Goal: Task Accomplishment & Management: Use online tool/utility

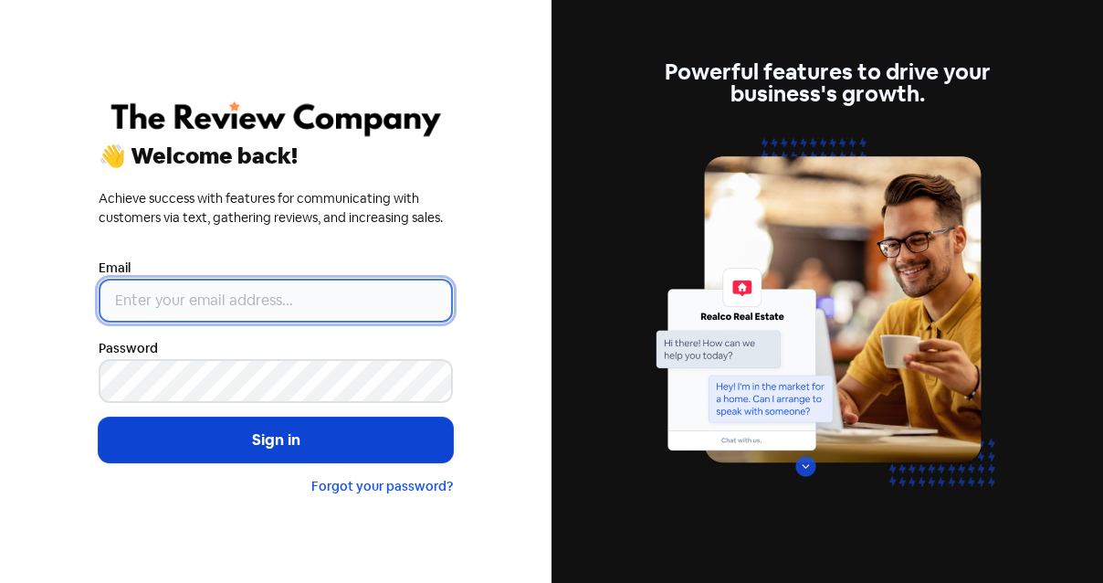
type input "[PERSON_NAME][EMAIL_ADDRESS][DOMAIN_NAME]"
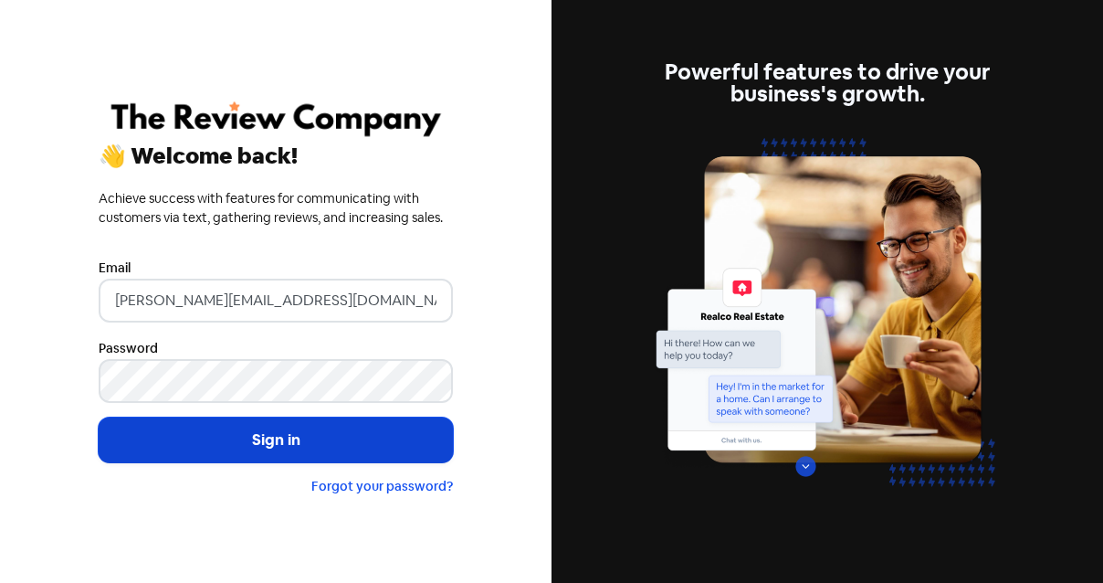
click at [221, 445] on button "Sign in" at bounding box center [276, 440] width 354 height 46
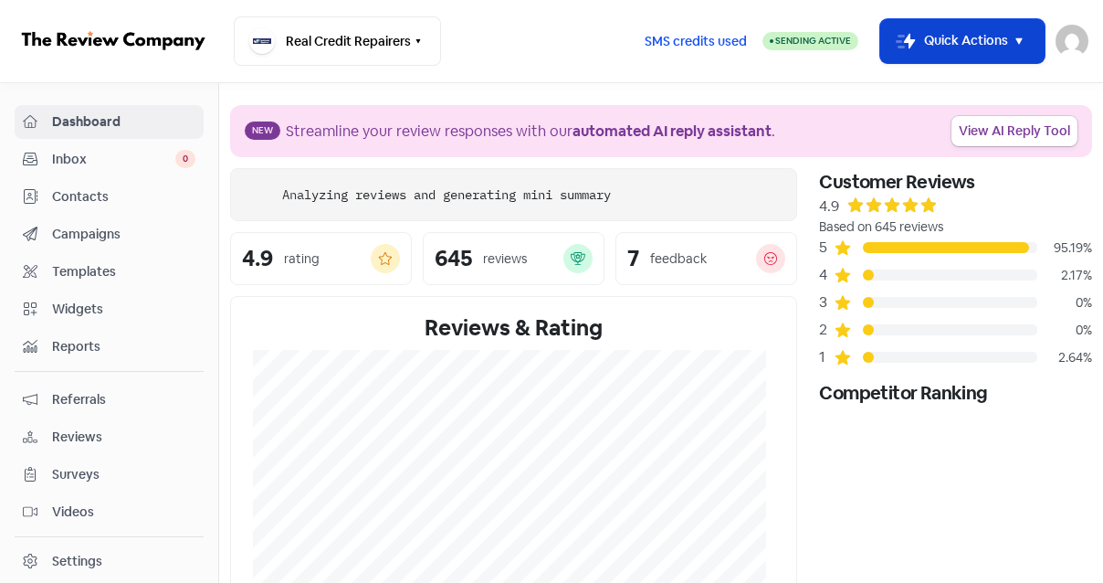
click at [976, 41] on button "Icon For Thunder-move Quick Actions" at bounding box center [963, 41] width 164 height 44
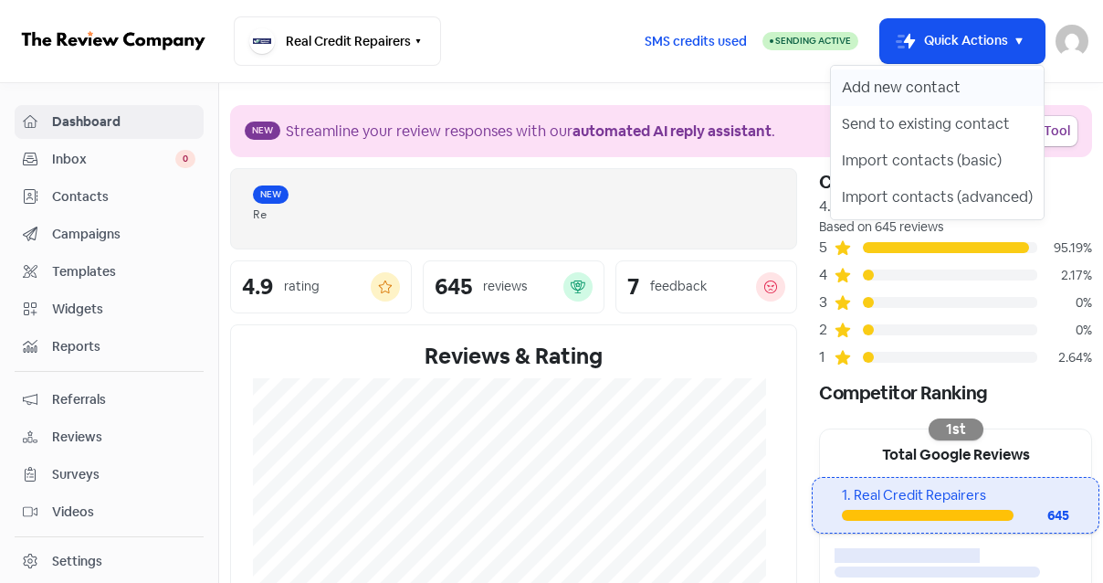
click at [916, 85] on button "Add new contact" at bounding box center [937, 87] width 213 height 37
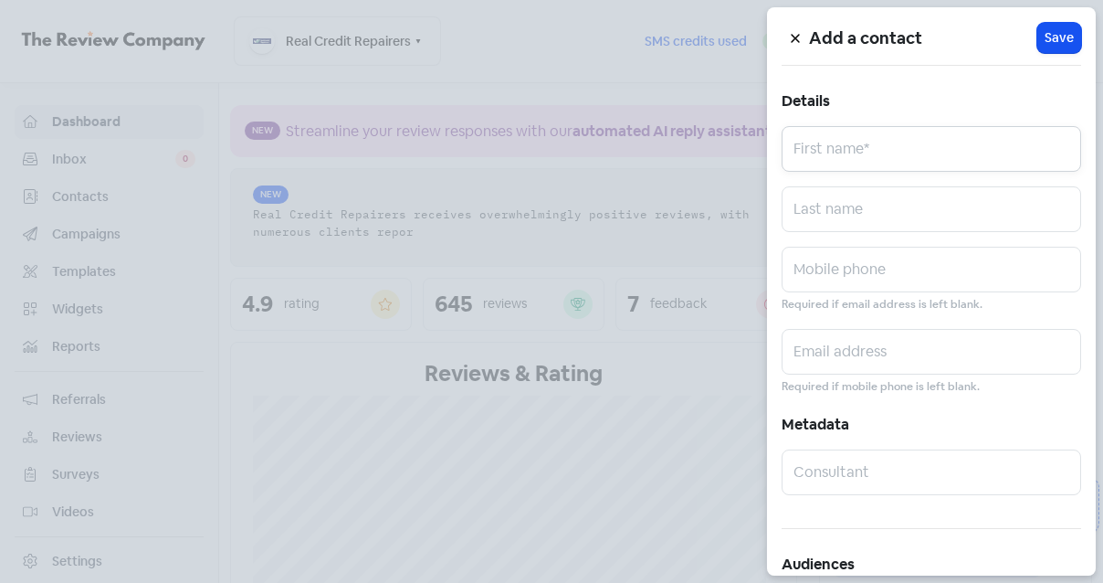
click at [866, 147] on input "text" at bounding box center [932, 149] width 300 height 46
paste input "Georgia Drake"
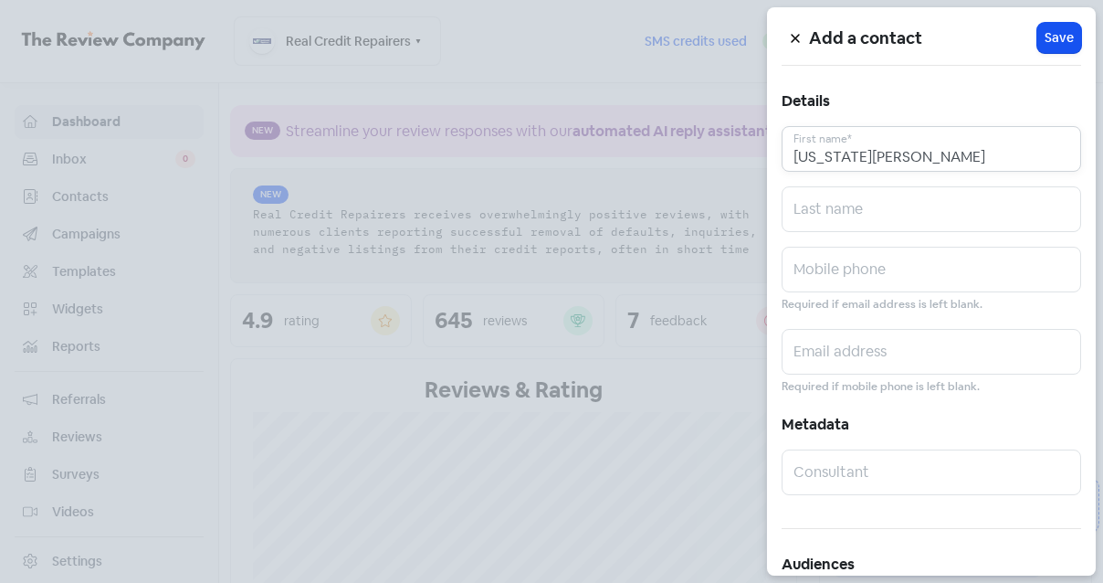
click at [869, 150] on input "Georgia Drake" at bounding box center [932, 149] width 300 height 46
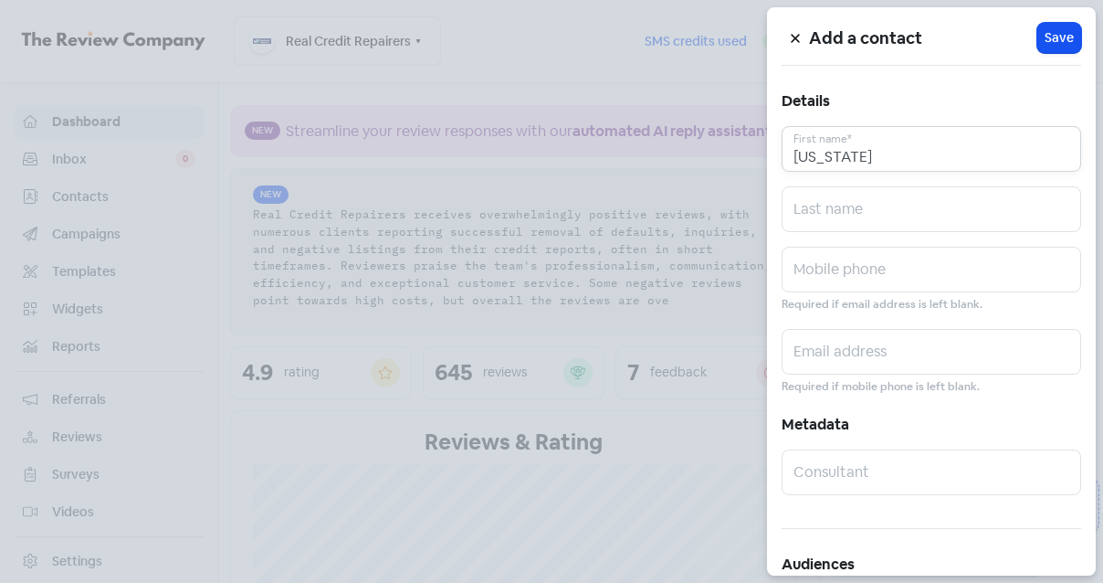
type input "Georgia"
click at [870, 216] on input "text" at bounding box center [932, 209] width 300 height 46
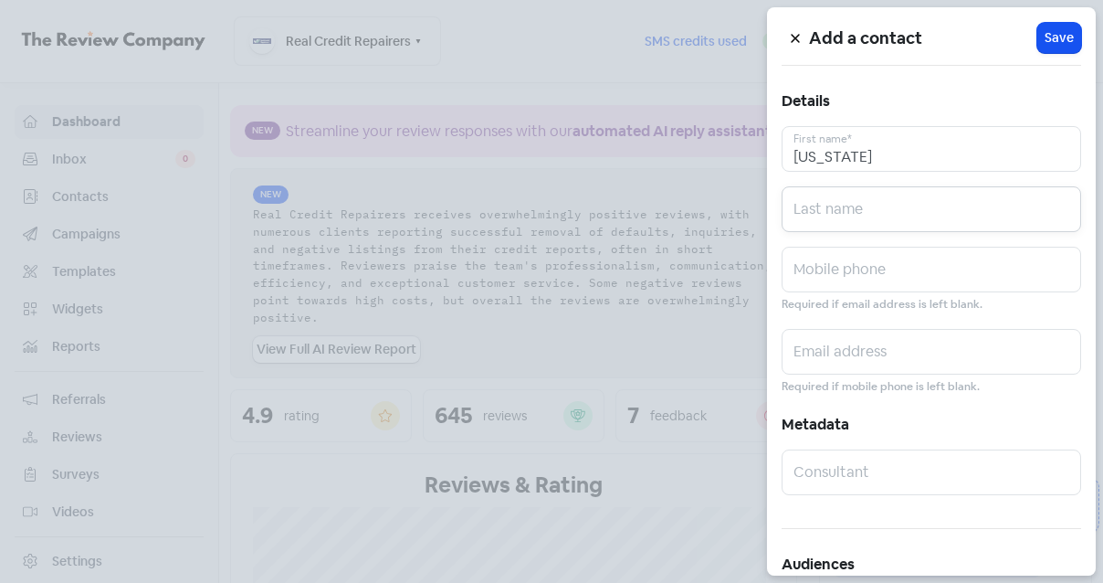
paste input "Drake"
type input "Drake"
click at [839, 347] on input "text" at bounding box center [932, 352] width 300 height 46
paste input "georgia.drake12345@gmail.com"
type input "georgia.drake12345@gmail.com"
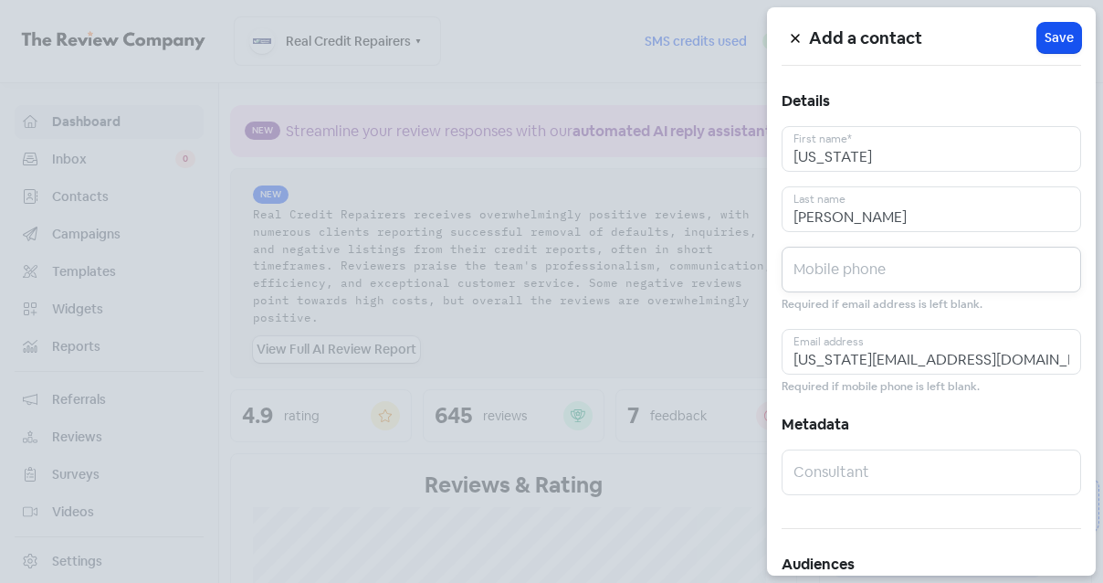
click at [877, 271] on input "text" at bounding box center [932, 270] width 300 height 46
paste input "0432078153"
type input "0432078153"
click at [1049, 44] on span "Save" at bounding box center [1059, 37] width 29 height 19
